Goal: Task Accomplishment & Management: Manage account settings

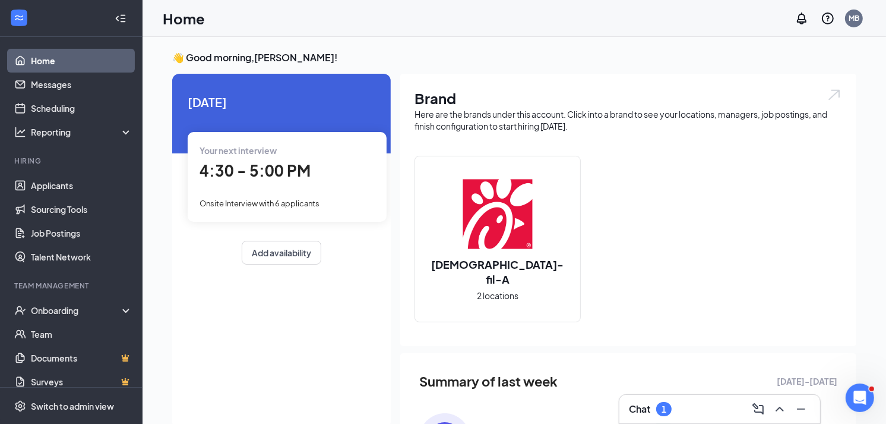
click at [696, 408] on div "Chat 1" at bounding box center [720, 408] width 182 height 19
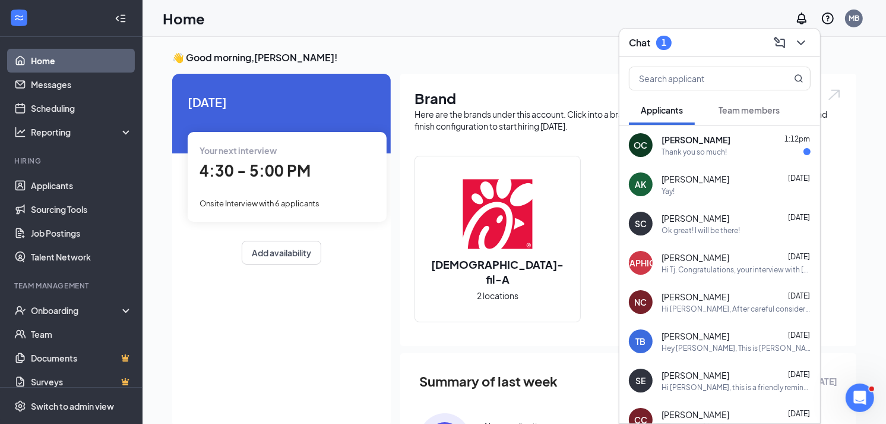
click at [725, 153] on div "Thank you so much!" at bounding box center [694, 152] width 65 height 10
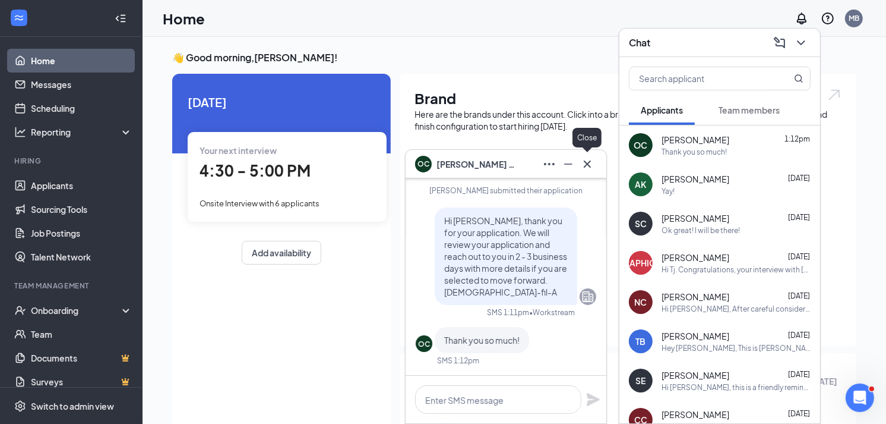
click at [591, 159] on icon "Cross" at bounding box center [587, 164] width 14 height 14
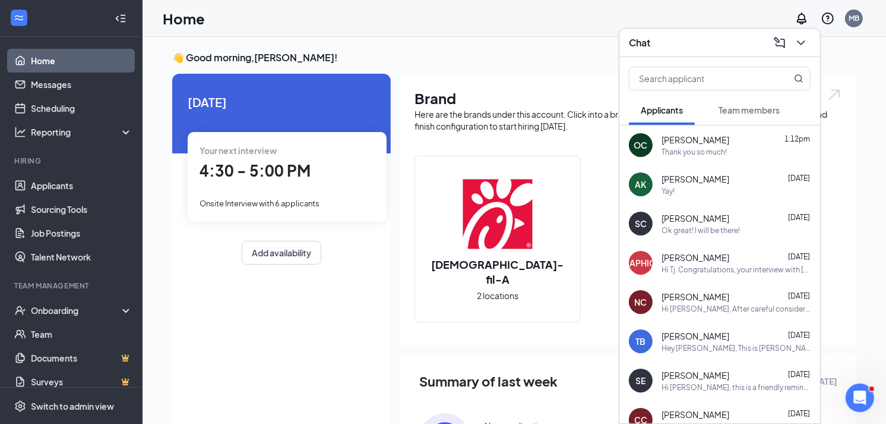
click at [809, 42] on button at bounding box center [801, 42] width 19 height 19
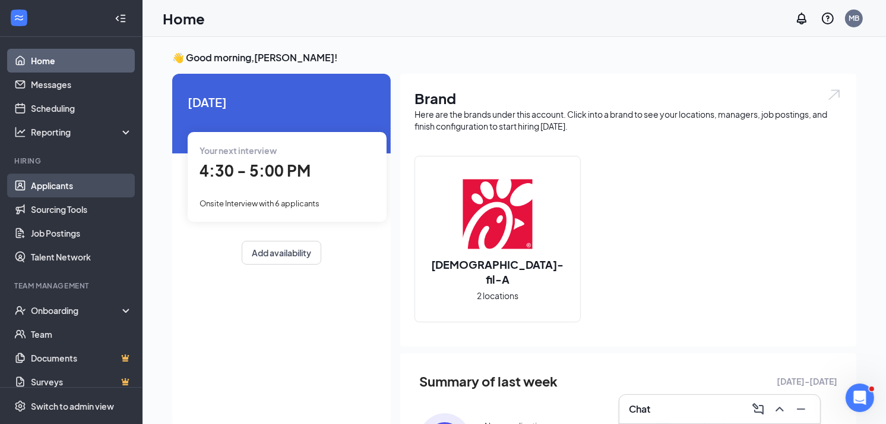
click at [61, 188] on link "Applicants" at bounding box center [82, 185] width 102 height 24
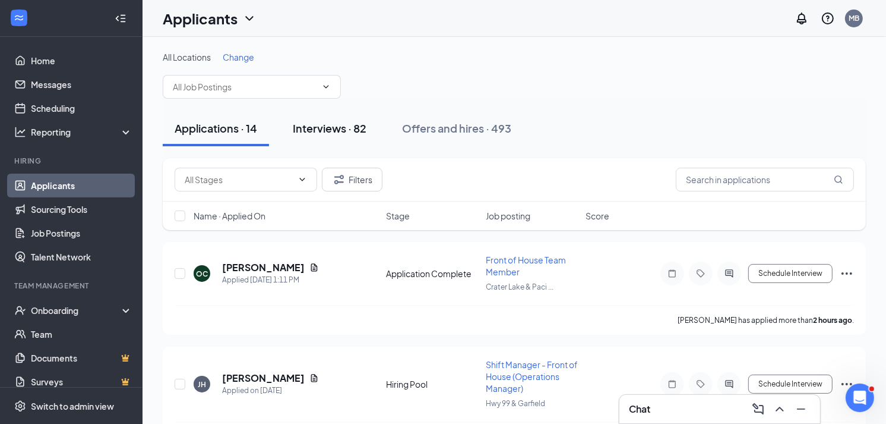
click at [346, 121] on div "Interviews · 82" at bounding box center [330, 128] width 74 height 15
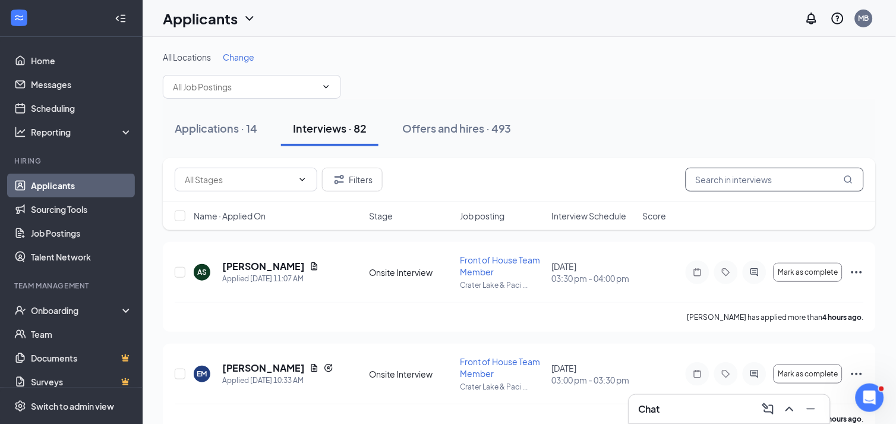
click at [725, 182] on input "text" at bounding box center [775, 180] width 178 height 24
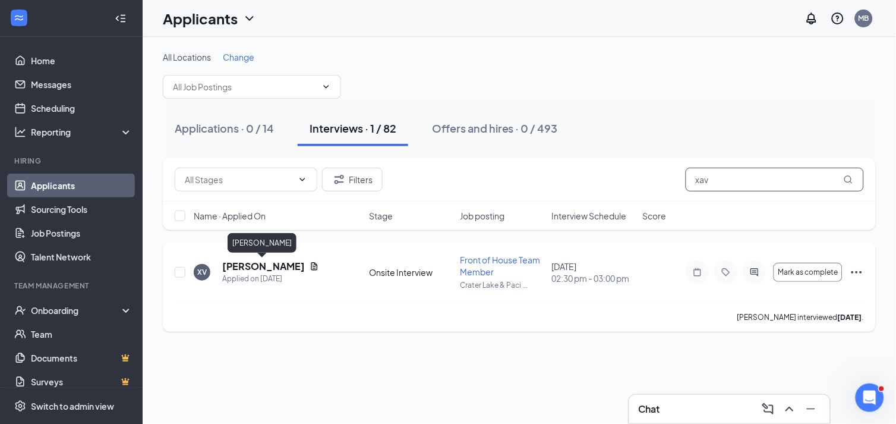
type input "xav"
click at [268, 265] on h5 "[PERSON_NAME]" at bounding box center [263, 266] width 83 height 13
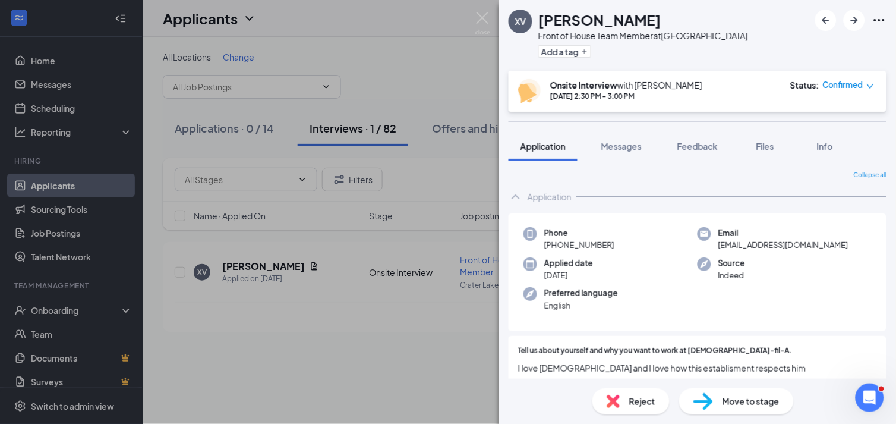
click at [633, 398] on span "Reject" at bounding box center [642, 401] width 26 height 13
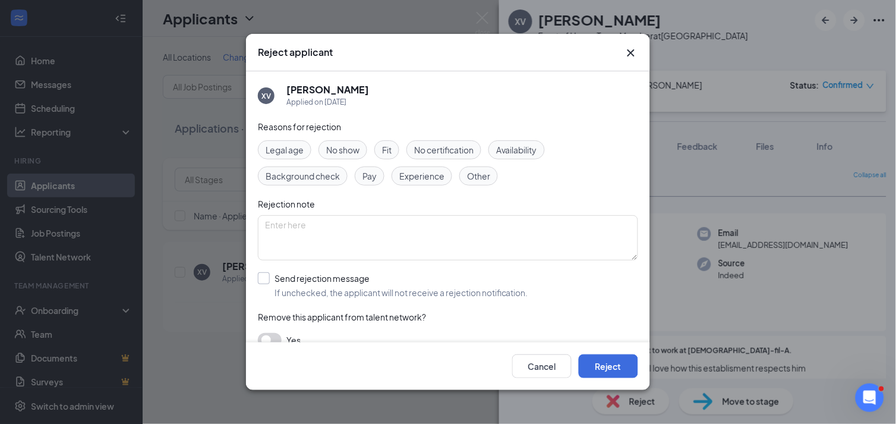
click at [412, 290] on input "Send rejection message If unchecked, the applicant will not receive a rejection…" at bounding box center [393, 285] width 270 height 26
checkbox input "true"
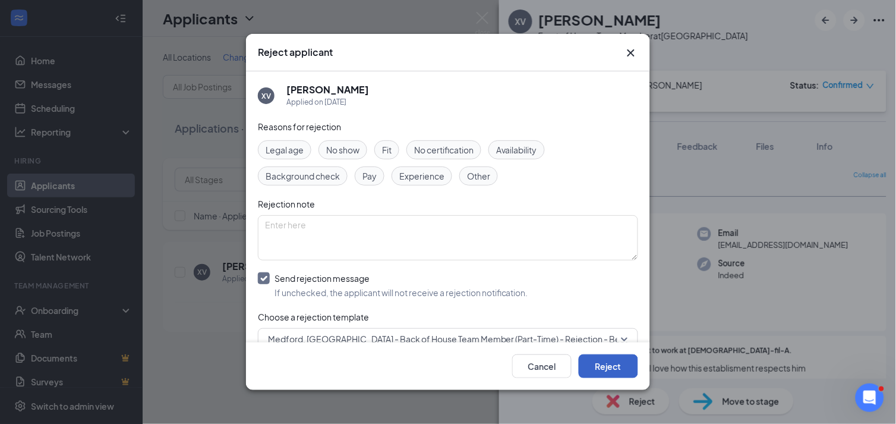
click at [600, 367] on button "Reject" at bounding box center [608, 366] width 59 height 24
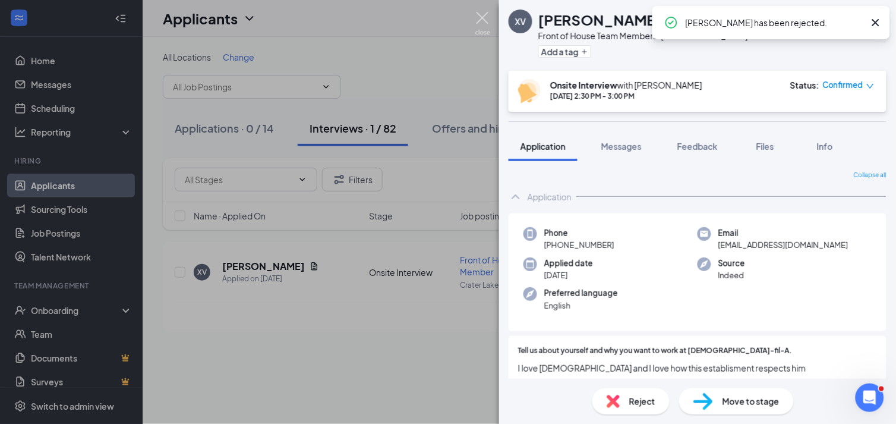
click at [482, 22] on img at bounding box center [482, 23] width 15 height 23
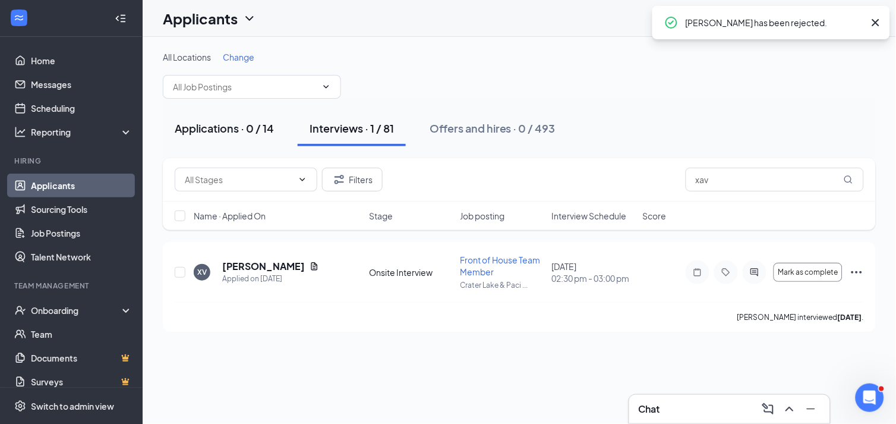
click at [266, 131] on div "Applications · 0 / 14" at bounding box center [224, 128] width 99 height 15
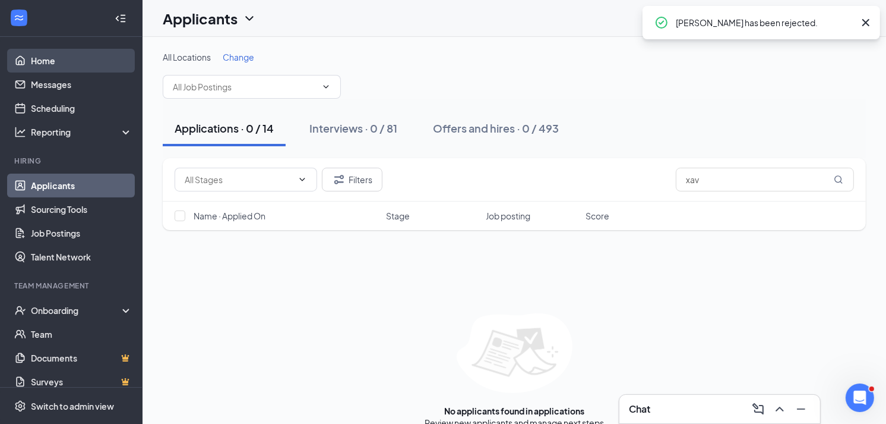
click at [38, 61] on link "Home" at bounding box center [82, 61] width 102 height 24
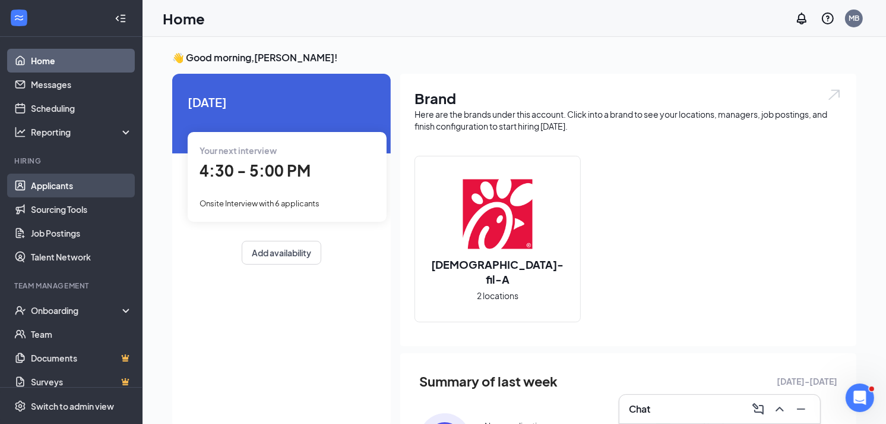
click at [71, 181] on link "Applicants" at bounding box center [82, 185] width 102 height 24
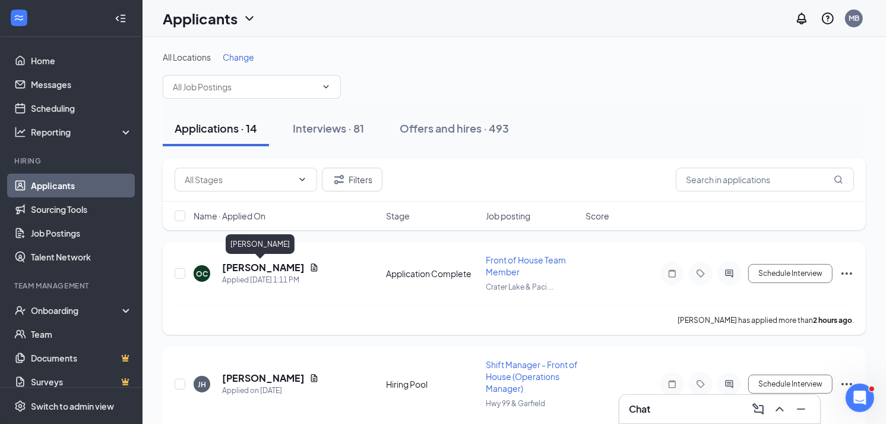
click at [246, 264] on h5 "[PERSON_NAME]" at bounding box center [263, 267] width 83 height 13
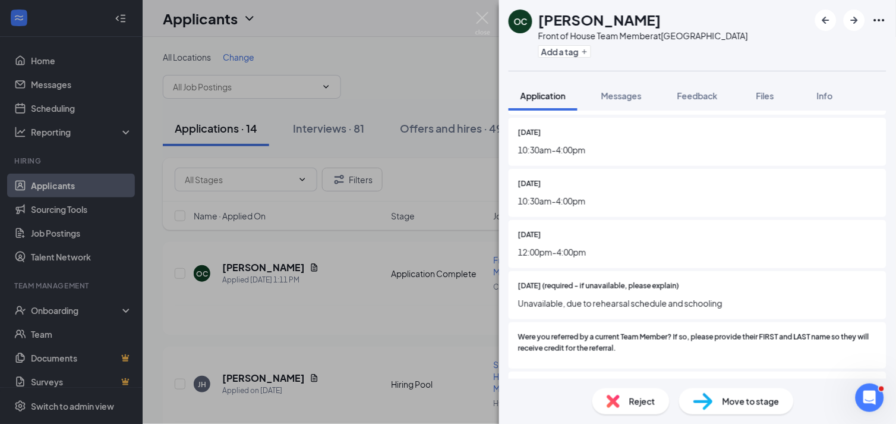
scroll to position [528, 0]
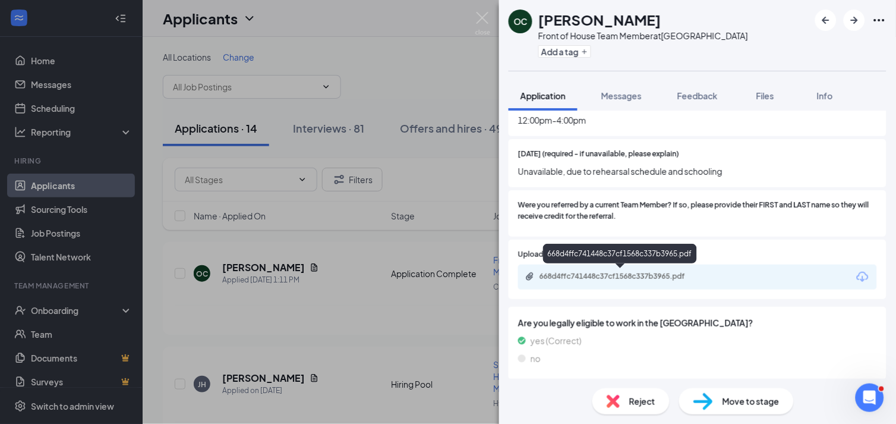
click at [632, 280] on div "668d4ffc741448c37cf1568c337b3965.pdf" at bounding box center [621, 277] width 193 height 11
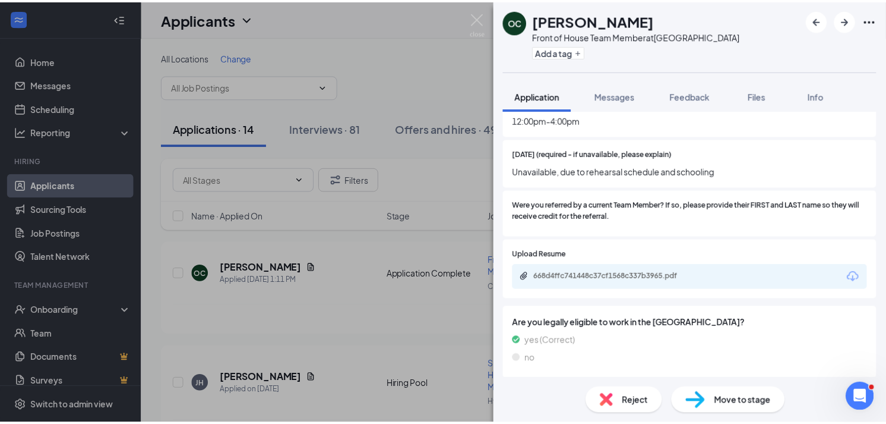
scroll to position [525, 0]
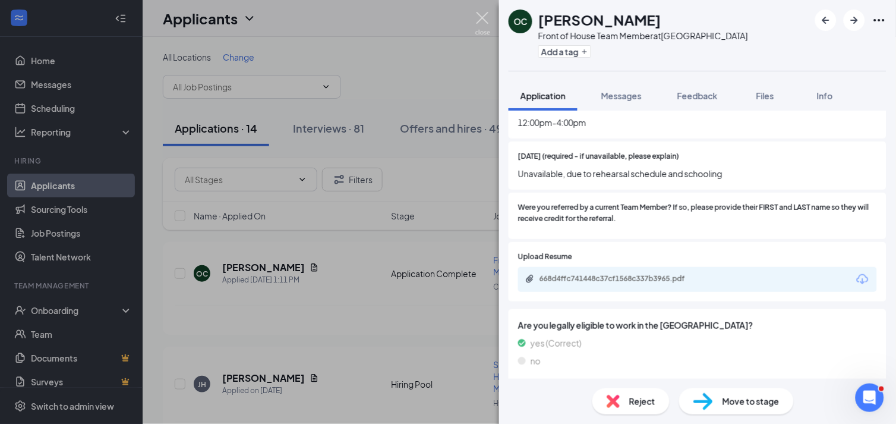
click at [485, 24] on img at bounding box center [482, 23] width 15 height 23
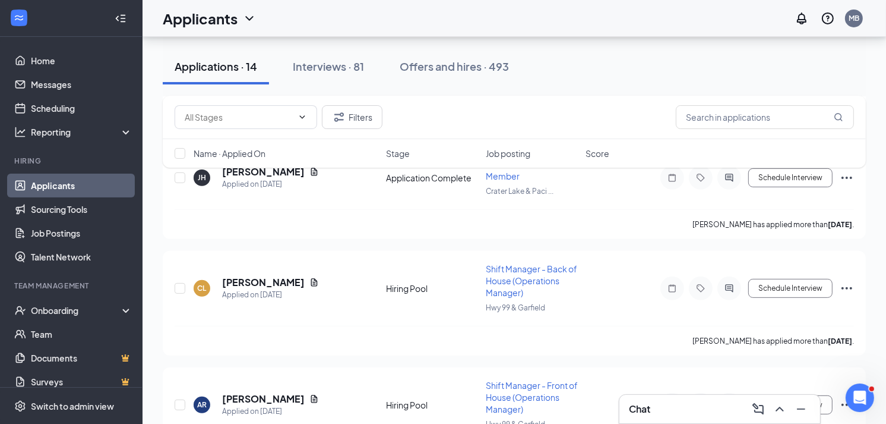
scroll to position [462, 0]
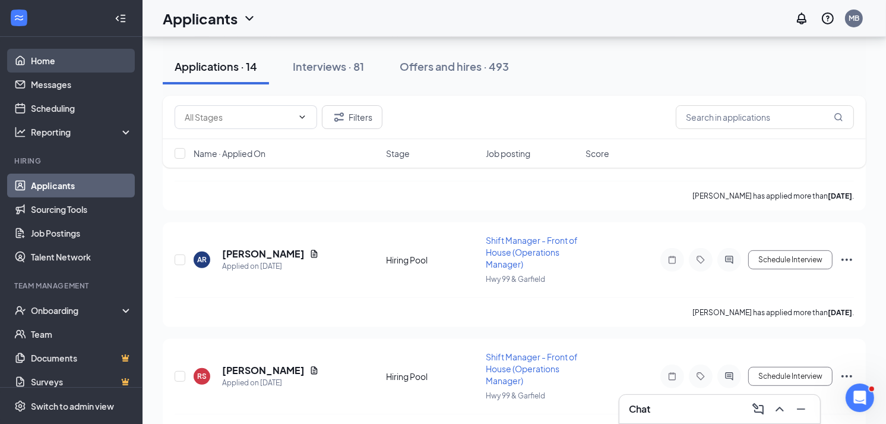
click at [65, 62] on link "Home" at bounding box center [82, 61] width 102 height 24
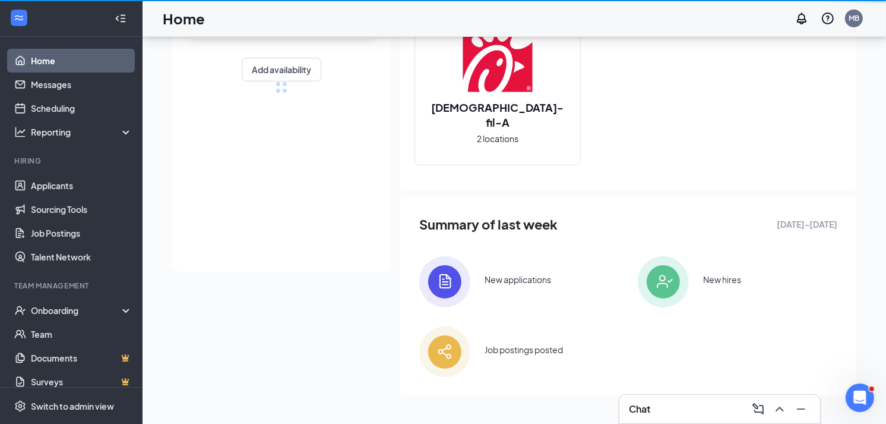
scroll to position [156, 0]
